Goal: Task Accomplishment & Management: Manage account settings

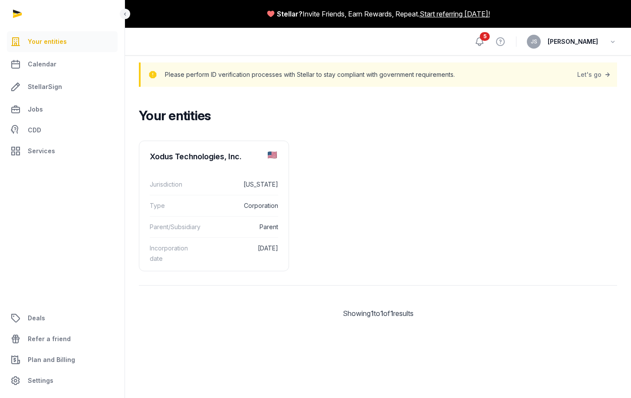
click at [479, 39] on icon at bounding box center [480, 41] width 10 height 10
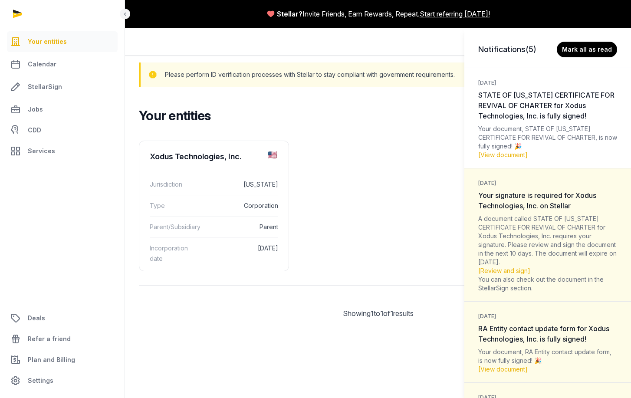
click at [389, 273] on div "Notifications (5) Mark all as read [DATE] STATE OF [US_STATE] CERTIFICATE FOR R…" at bounding box center [315, 199] width 631 height 398
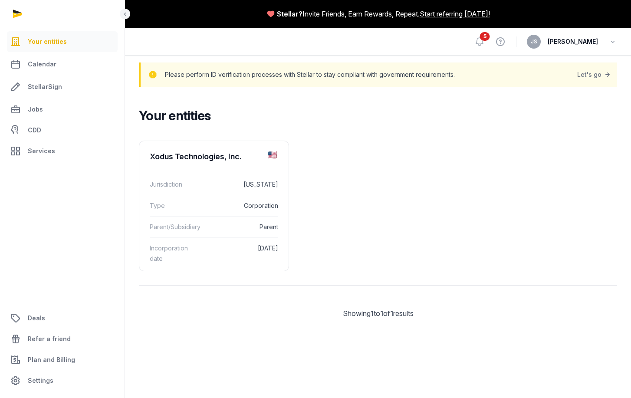
click at [592, 43] on span "[PERSON_NAME]" at bounding box center [573, 41] width 50 height 10
click at [610, 43] on icon "button" at bounding box center [613, 42] width 9 height 12
click at [50, 149] on span "Services" at bounding box center [41, 151] width 27 height 10
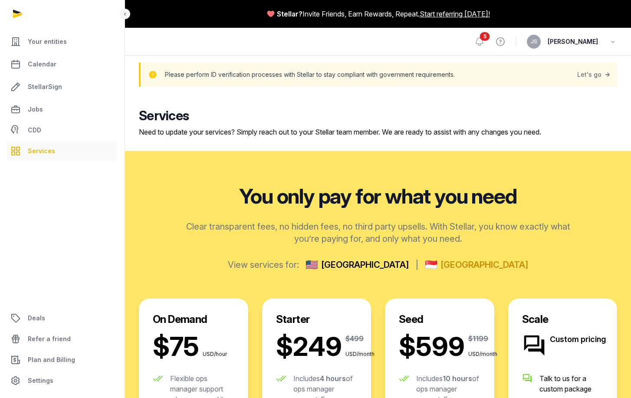
click at [454, 269] on span "[GEOGRAPHIC_DATA]" at bounding box center [485, 265] width 88 height 12
click at [386, 267] on span "[GEOGRAPHIC_DATA]" at bounding box center [365, 265] width 88 height 12
click at [387, 267] on span "[GEOGRAPHIC_DATA]" at bounding box center [365, 265] width 88 height 12
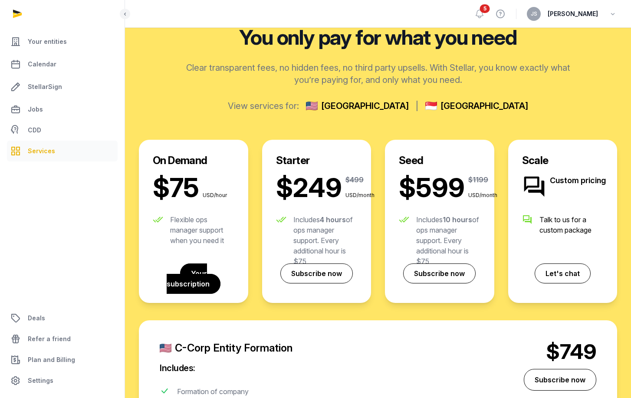
scroll to position [165, 0]
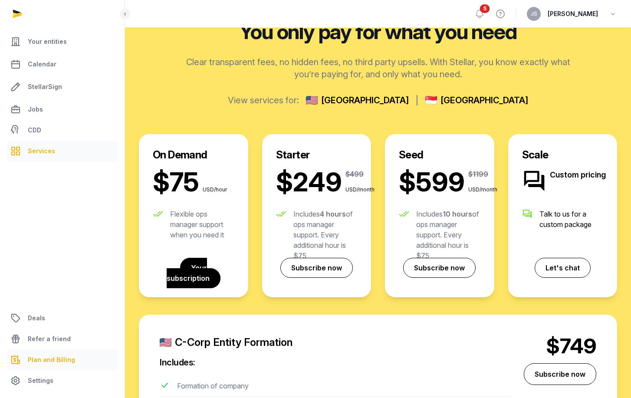
click at [50, 359] on span "Plan and Billing" at bounding box center [51, 360] width 47 height 10
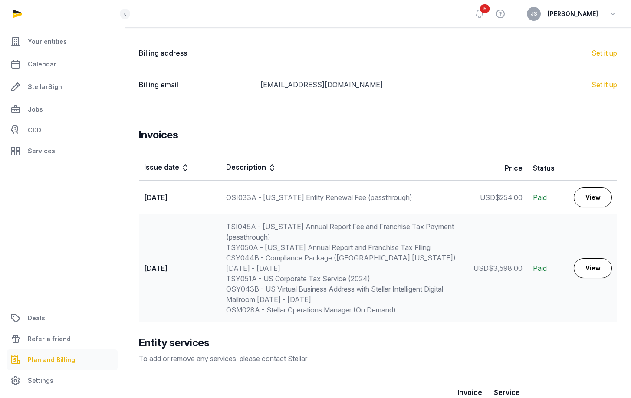
scroll to position [227, 0]
